Goal: Transaction & Acquisition: Obtain resource

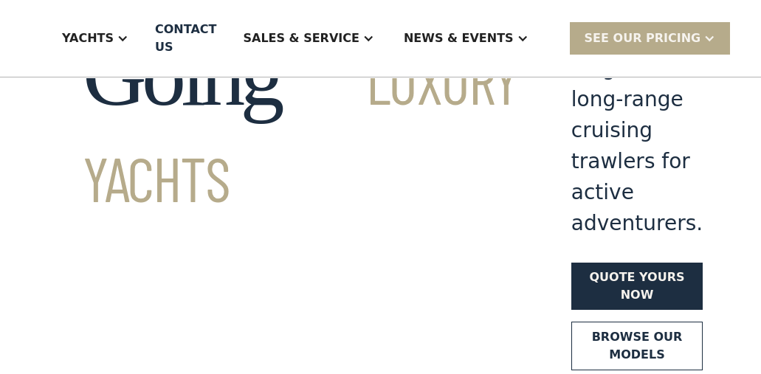
scroll to position [221, 0]
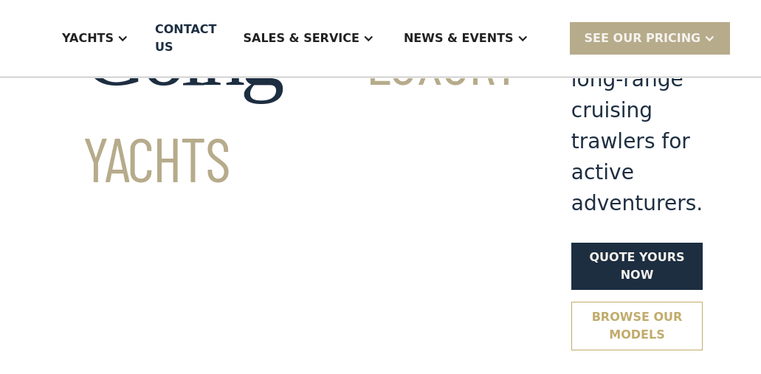
click at [571, 302] on link "Browse our models" at bounding box center [636, 326] width 131 height 49
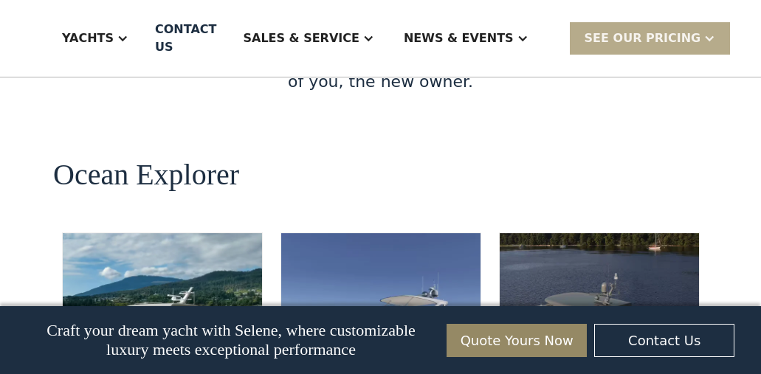
scroll to position [2773, 0]
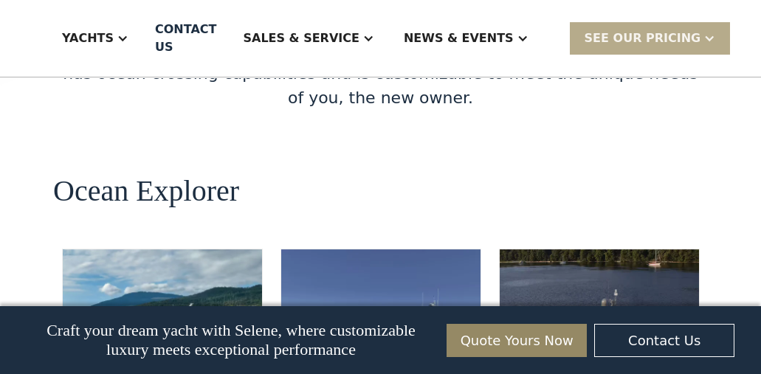
click at [288, 249] on img at bounding box center [380, 334] width 199 height 170
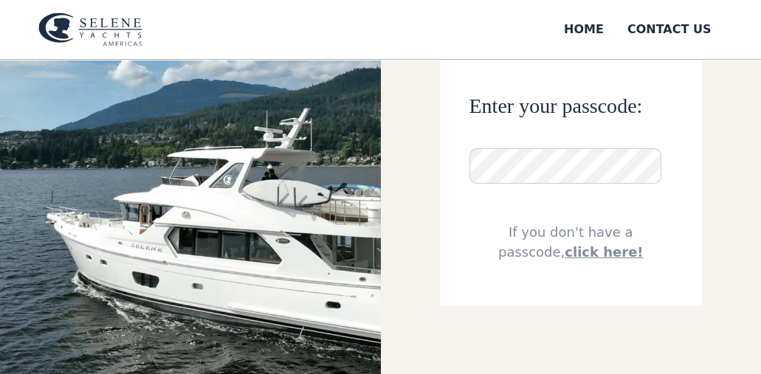
scroll to position [148, 0]
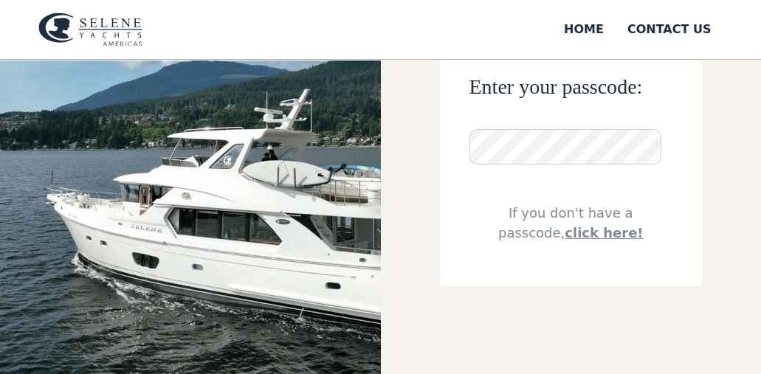
click at [587, 237] on link "click here!" at bounding box center [604, 232] width 78 height 15
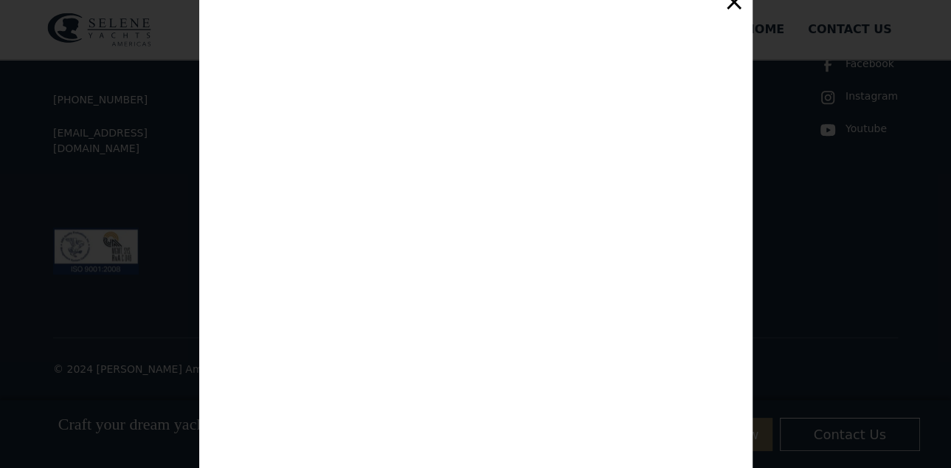
scroll to position [250, 0]
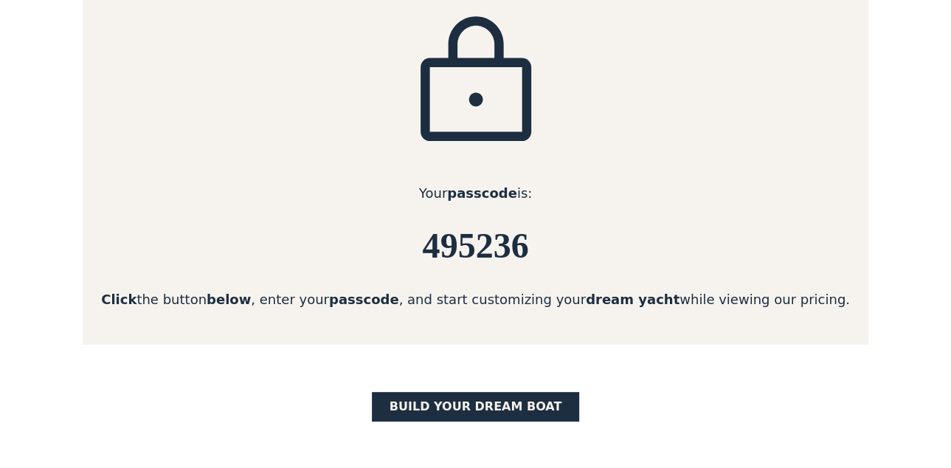
scroll to position [277, 0]
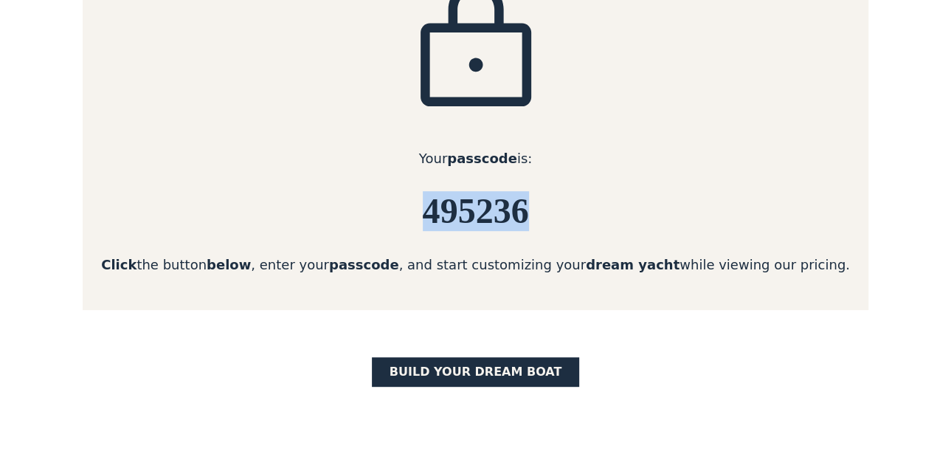
drag, startPoint x: 551, startPoint y: 210, endPoint x: 364, endPoint y: 223, distance: 187.9
click at [364, 223] on h6 "495236" at bounding box center [476, 211] width 786 height 39
copy h6 "495236"
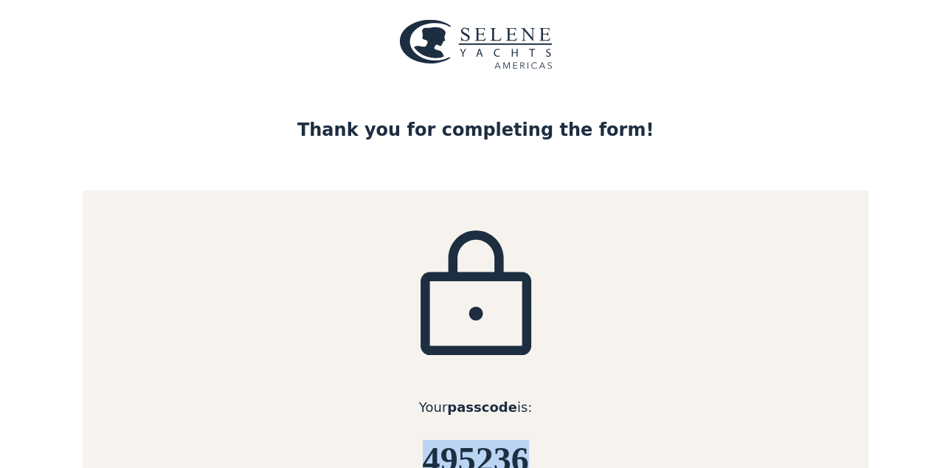
scroll to position [0, 0]
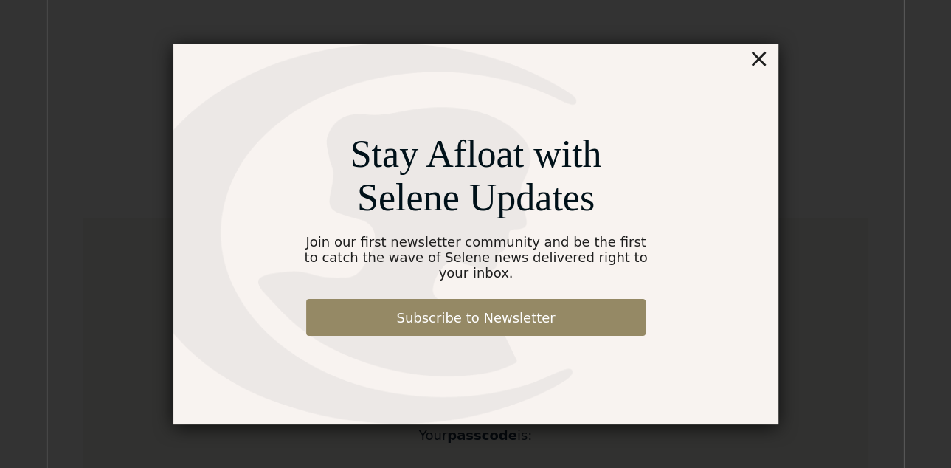
click at [760, 64] on div "×" at bounding box center [758, 59] width 21 height 30
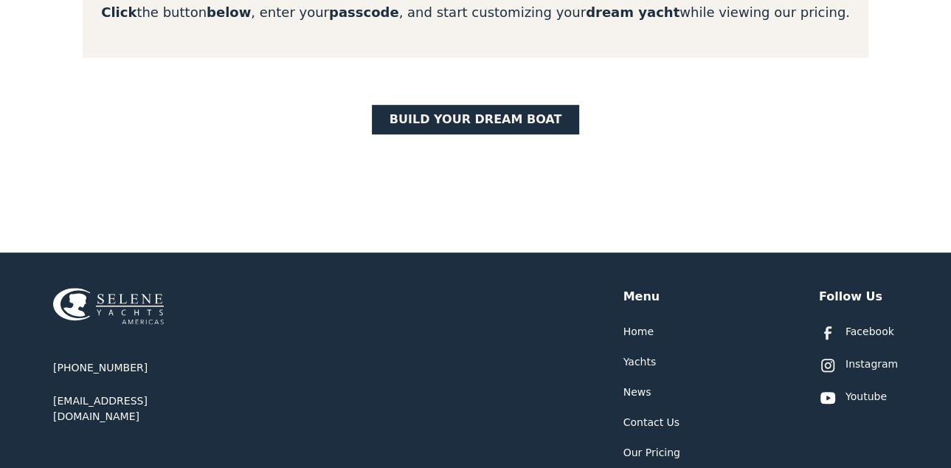
scroll to position [553, 0]
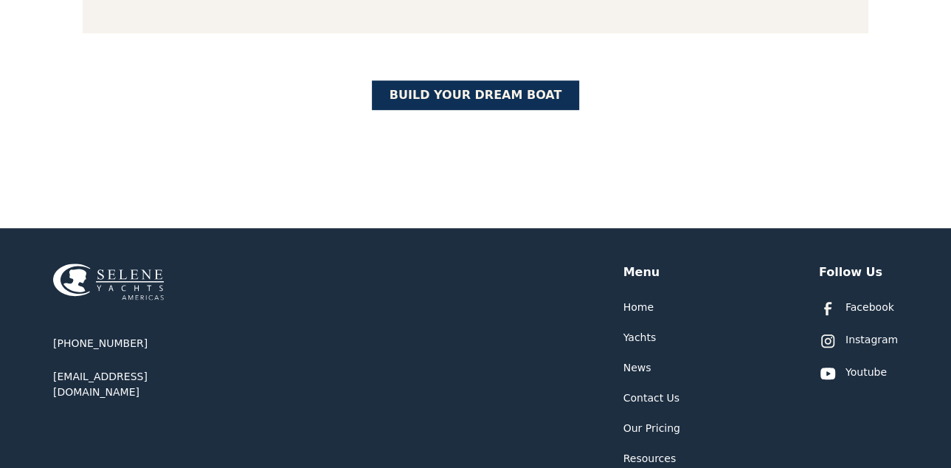
click at [503, 96] on link "BUILD yOUR dream boat" at bounding box center [476, 95] width 208 height 30
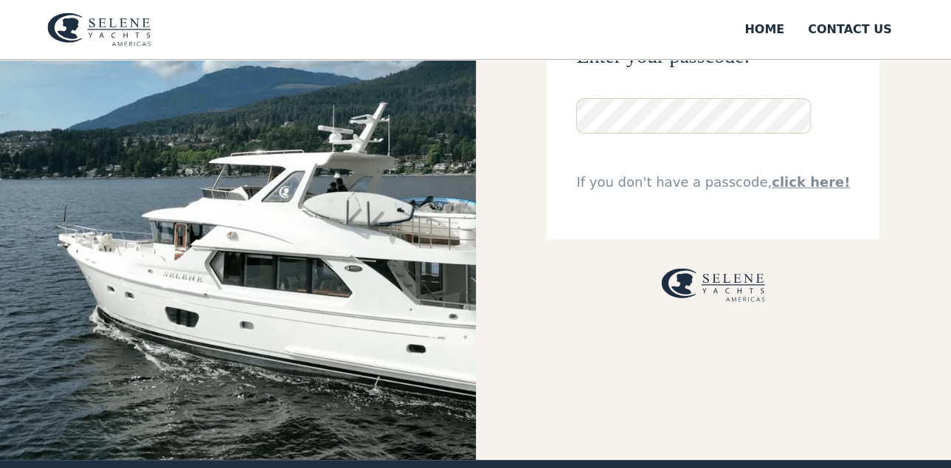
scroll to position [184, 0]
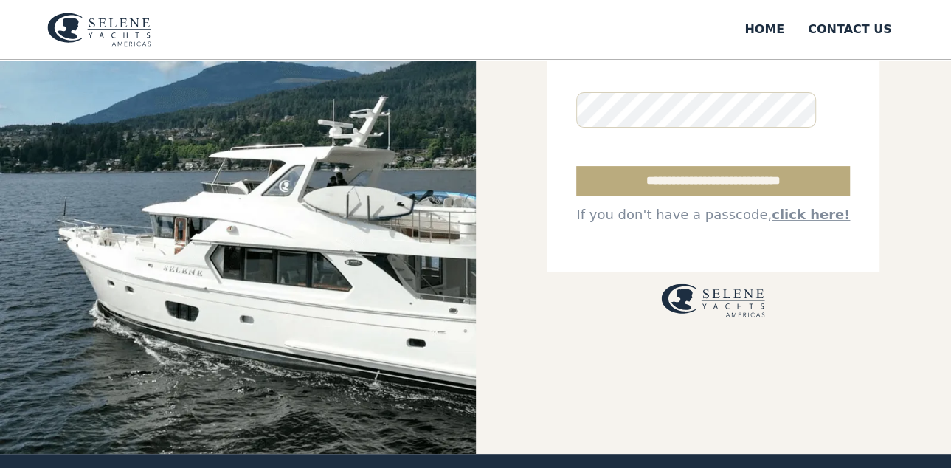
click at [686, 182] on input "**********" at bounding box center [713, 181] width 274 height 30
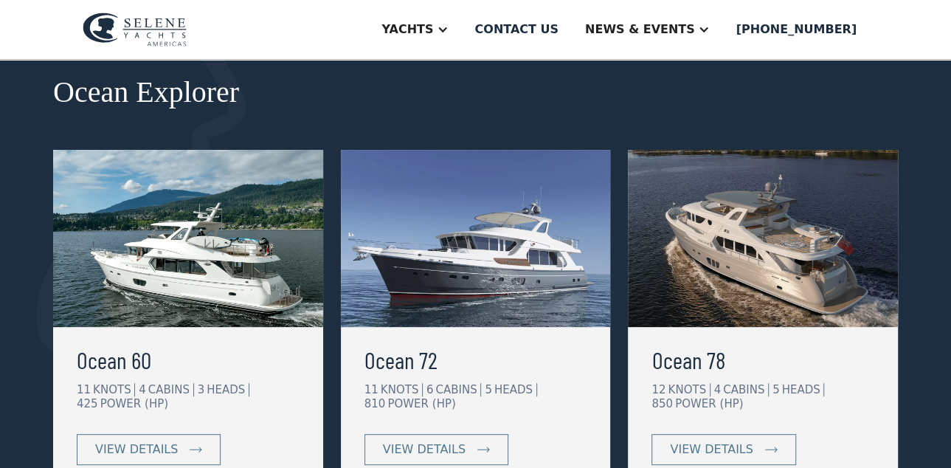
scroll to position [277, 0]
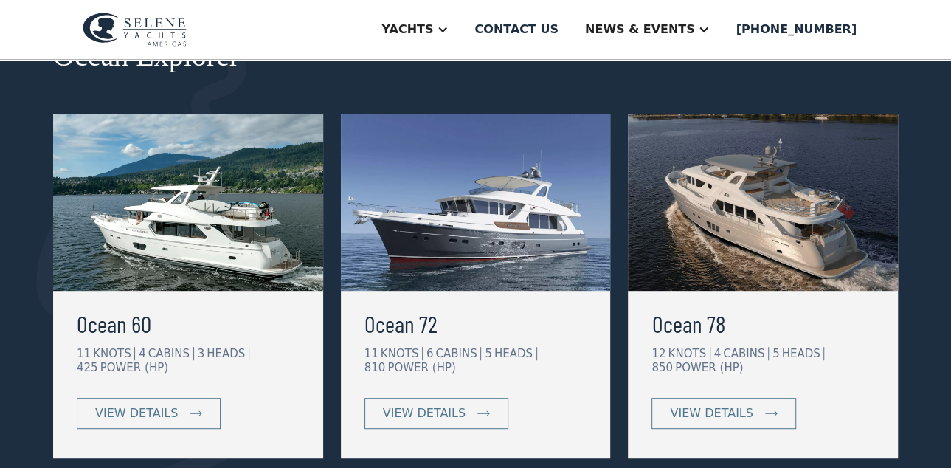
click at [593, 228] on img at bounding box center [476, 202] width 270 height 177
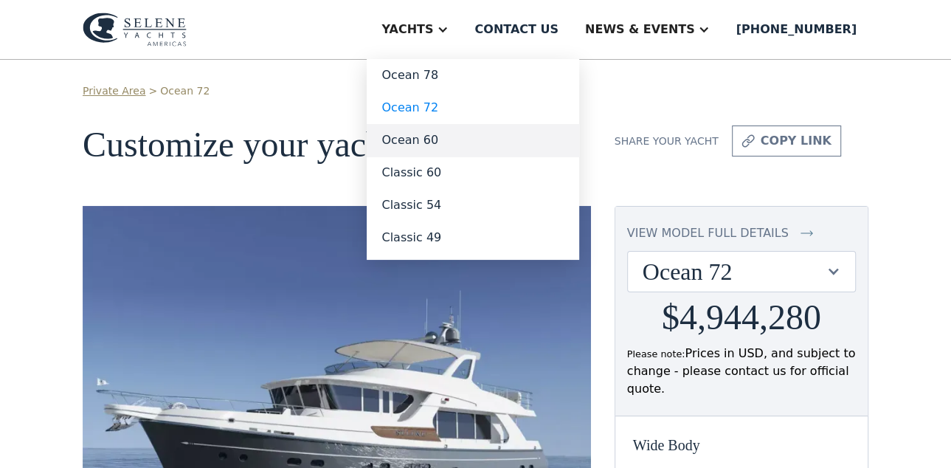
click at [496, 145] on link "Ocean 60" at bounding box center [473, 140] width 213 height 32
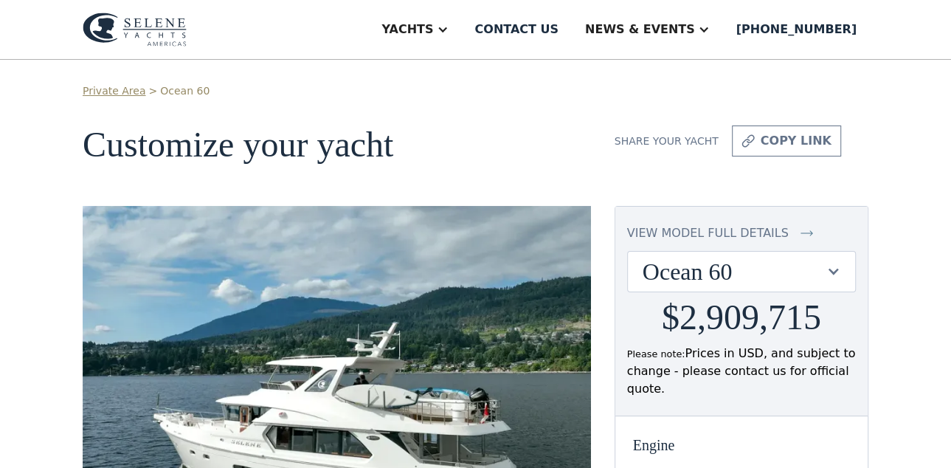
click at [114, 87] on link "Private Area" at bounding box center [114, 90] width 63 height 15
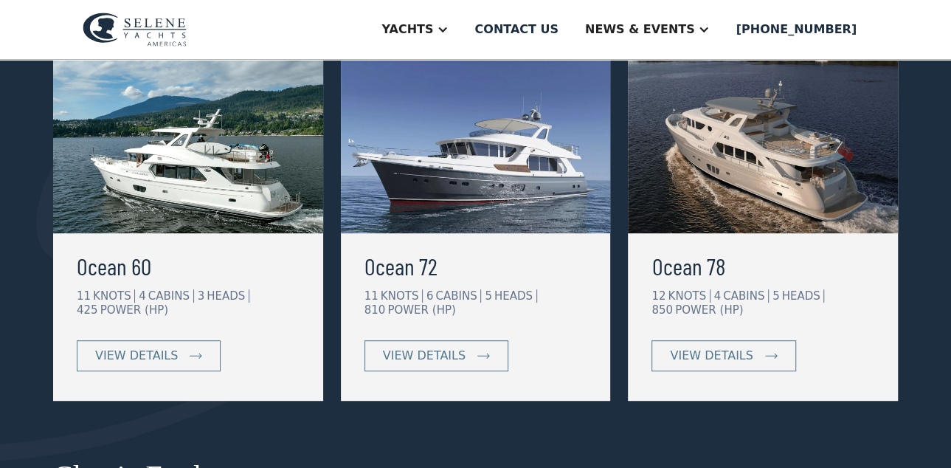
scroll to position [369, 0]
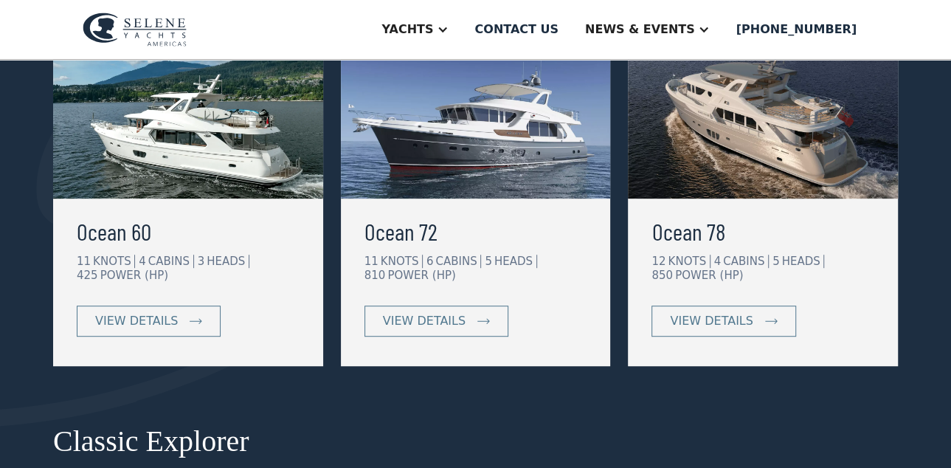
click at [723, 162] on img at bounding box center [763, 109] width 270 height 177
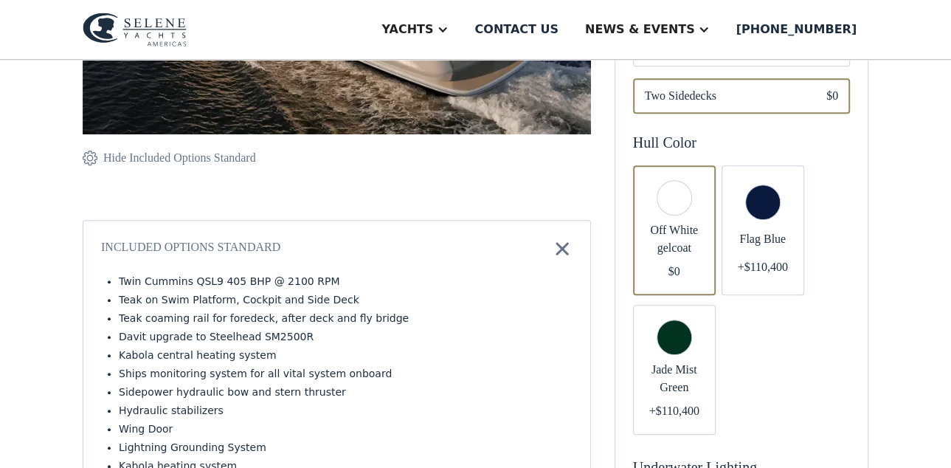
scroll to position [461, 0]
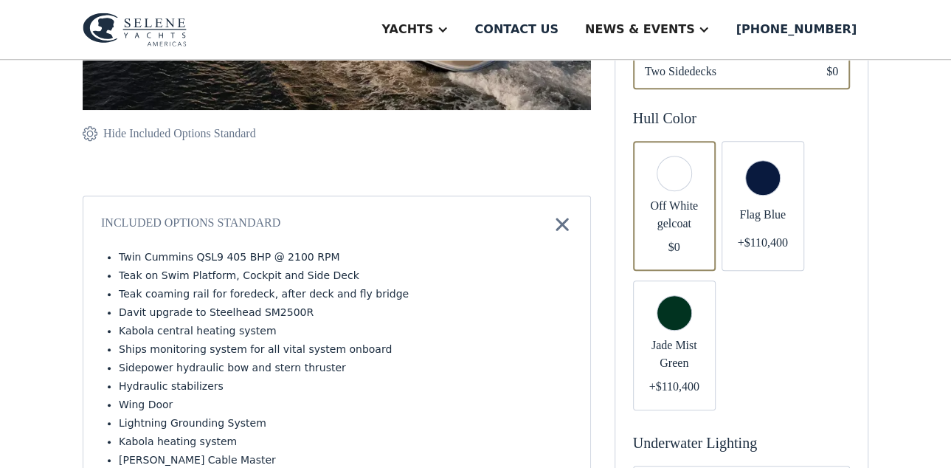
click at [765, 179] on div "Email Form" at bounding box center [763, 206] width 83 height 130
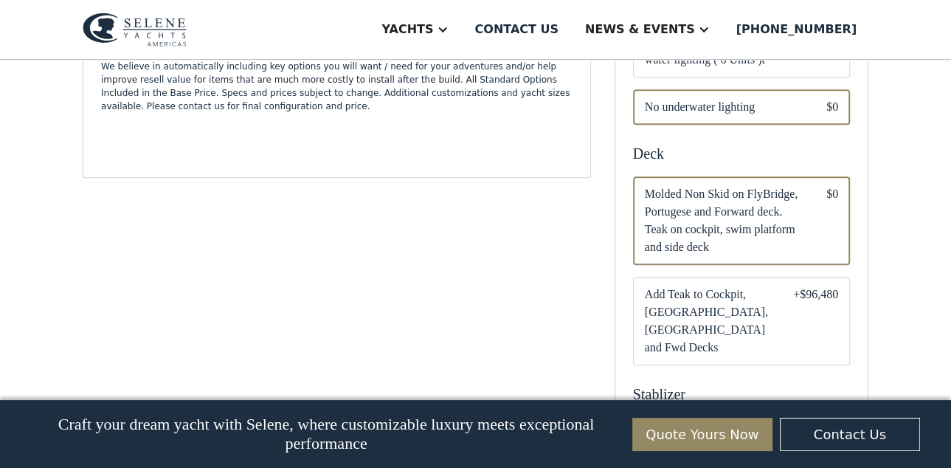
scroll to position [922, 0]
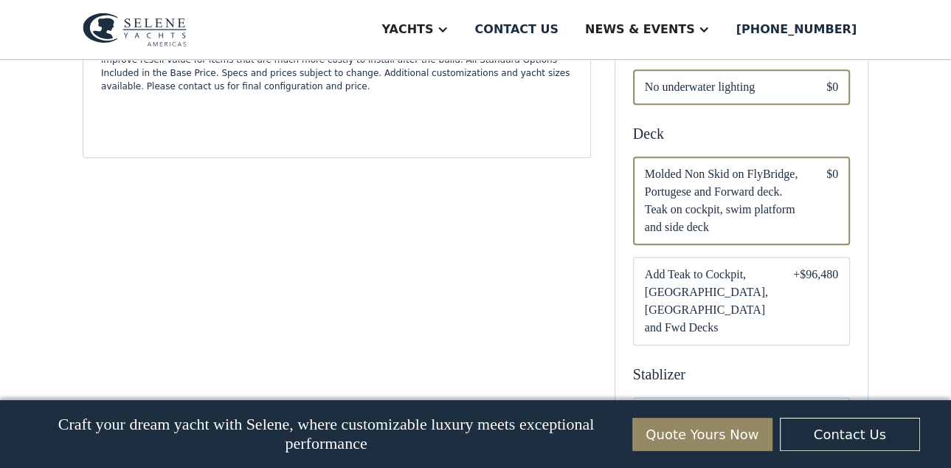
click at [678, 280] on span "Add Teak to Cockpit, [GEOGRAPHIC_DATA], [GEOGRAPHIC_DATA] and Fwd Decks" at bounding box center [707, 301] width 125 height 71
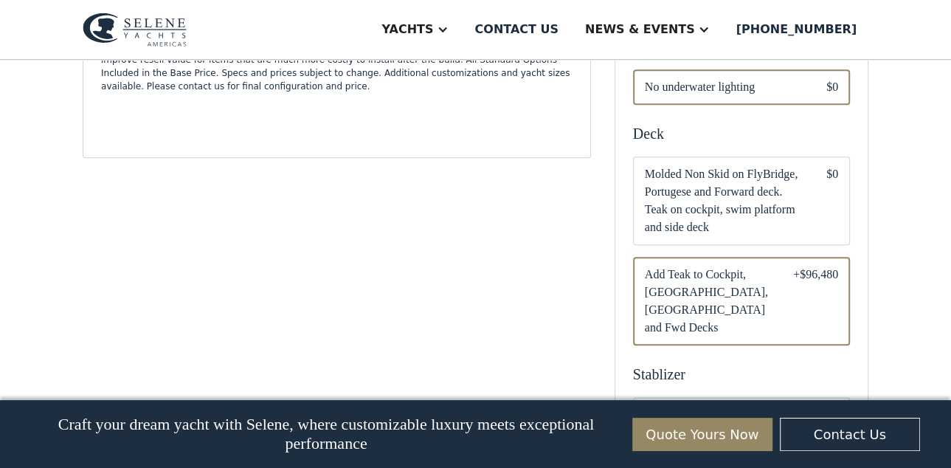
click at [690, 206] on span "Molded Non Skid on FlyBridge, Portugese and Forward deck. Teak on cockpit, swim…" at bounding box center [724, 200] width 158 height 71
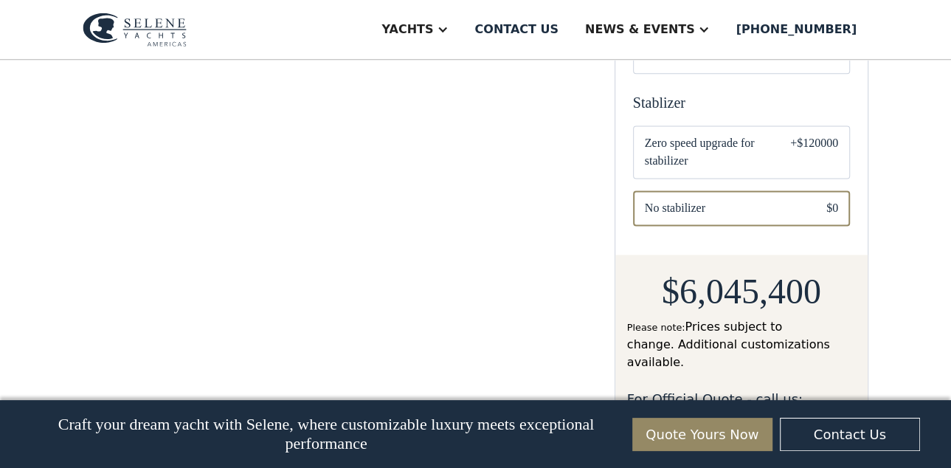
scroll to position [1199, 0]
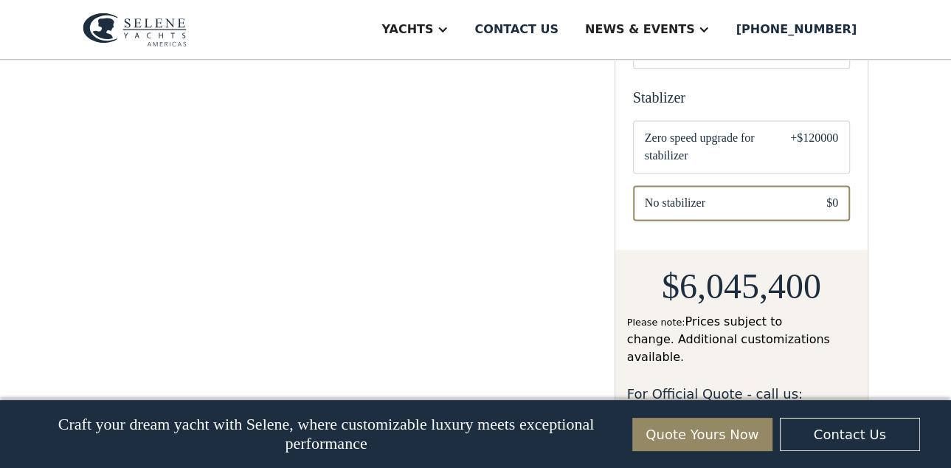
click at [832, 194] on div "$0" at bounding box center [833, 203] width 12 height 18
click at [807, 185] on div "Email Form" at bounding box center [741, 202] width 217 height 35
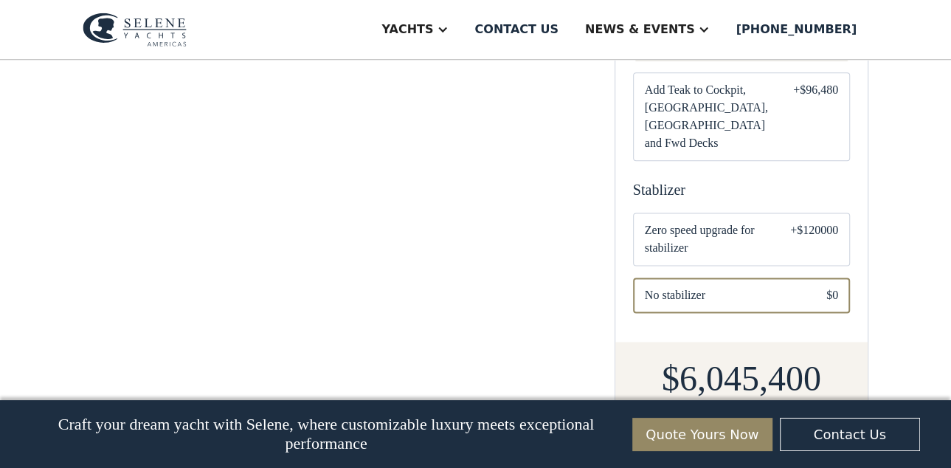
click at [709, 221] on span "Zero speed upgrade for stabilizer" at bounding box center [706, 238] width 122 height 35
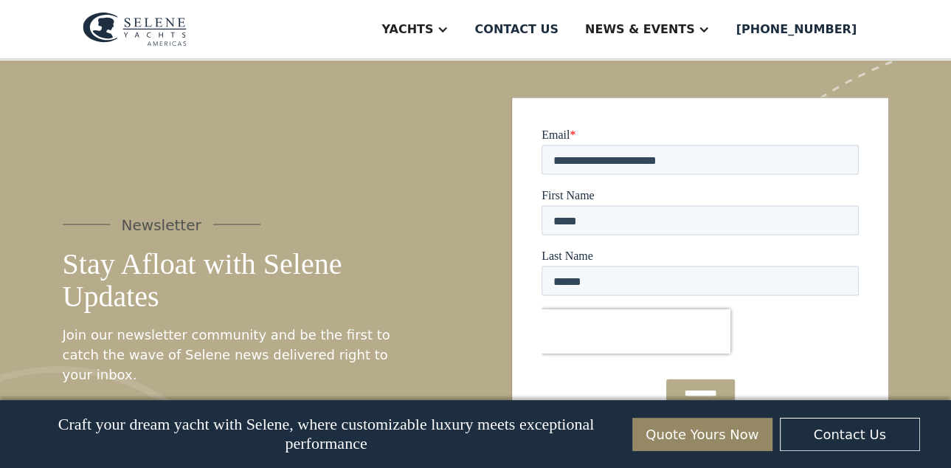
scroll to position [1907, 0]
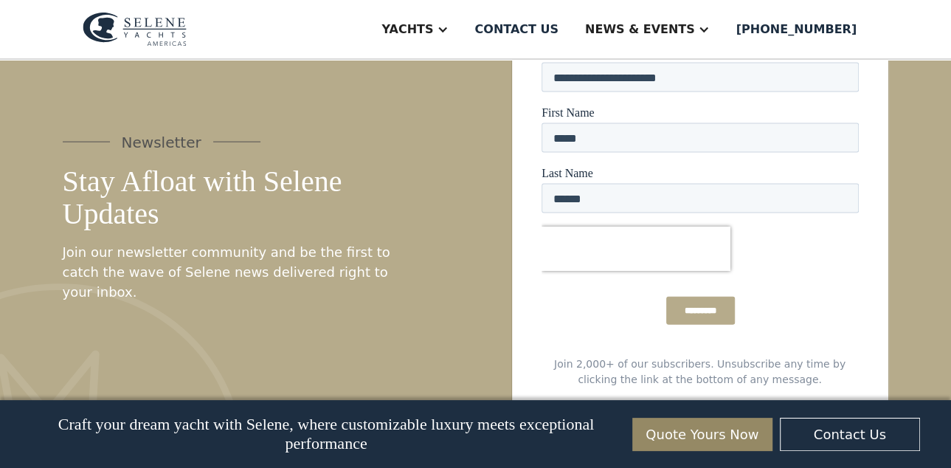
click at [698, 308] on input "*********" at bounding box center [700, 311] width 69 height 28
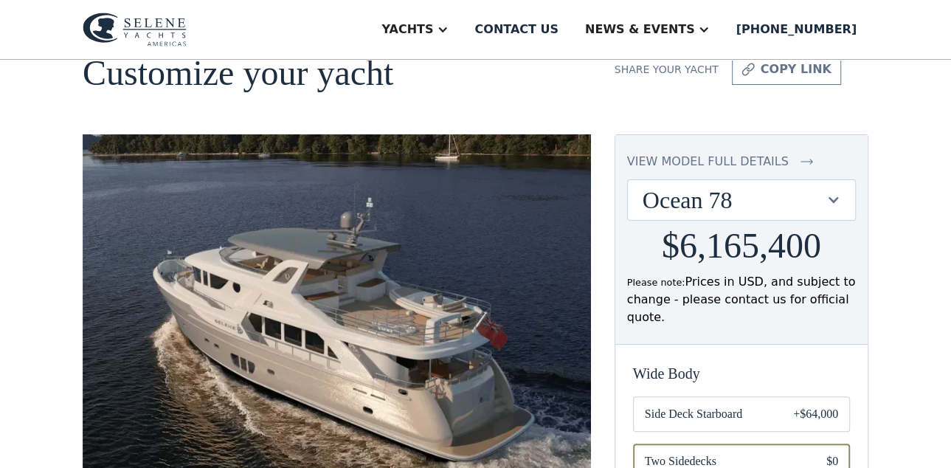
scroll to position [0, 0]
